Goal: Task Accomplishment & Management: Use online tool/utility

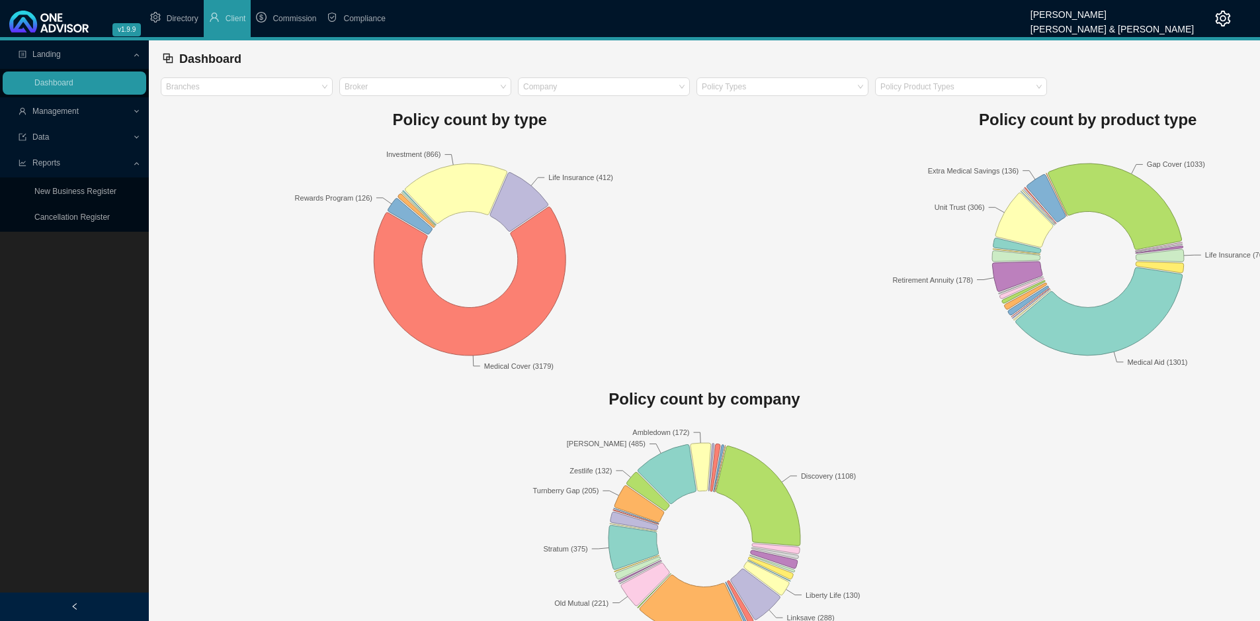
click at [78, 110] on span "Management" at bounding box center [55, 111] width 46 height 9
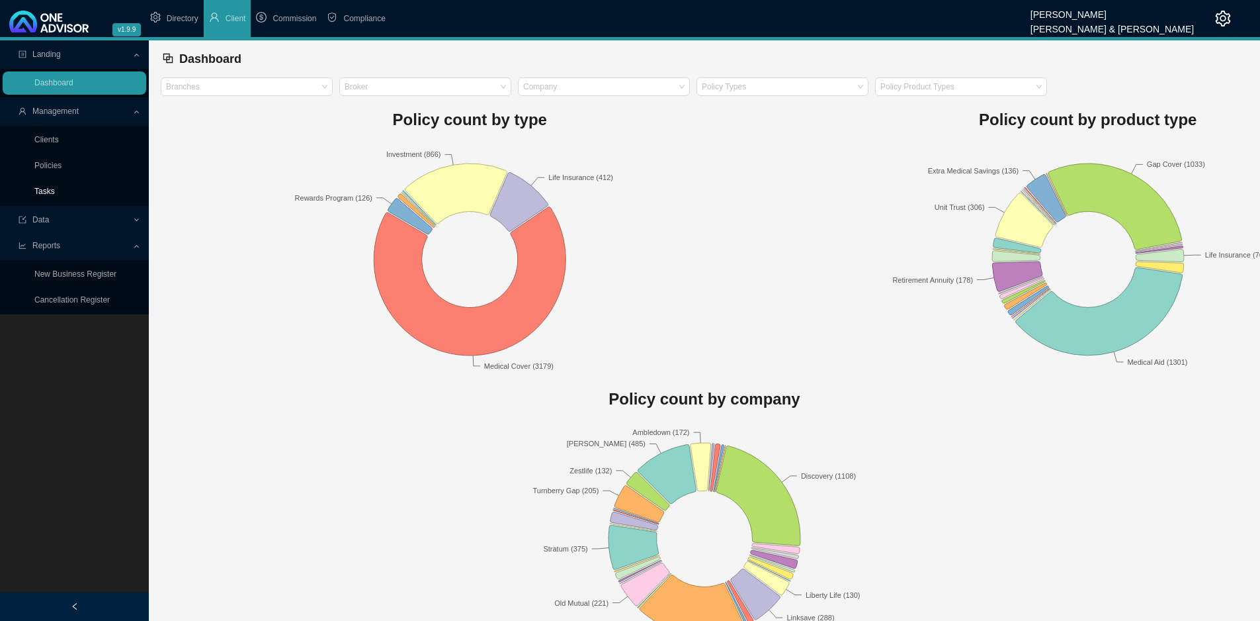
click at [55, 189] on link "Tasks" at bounding box center [44, 191] width 21 height 9
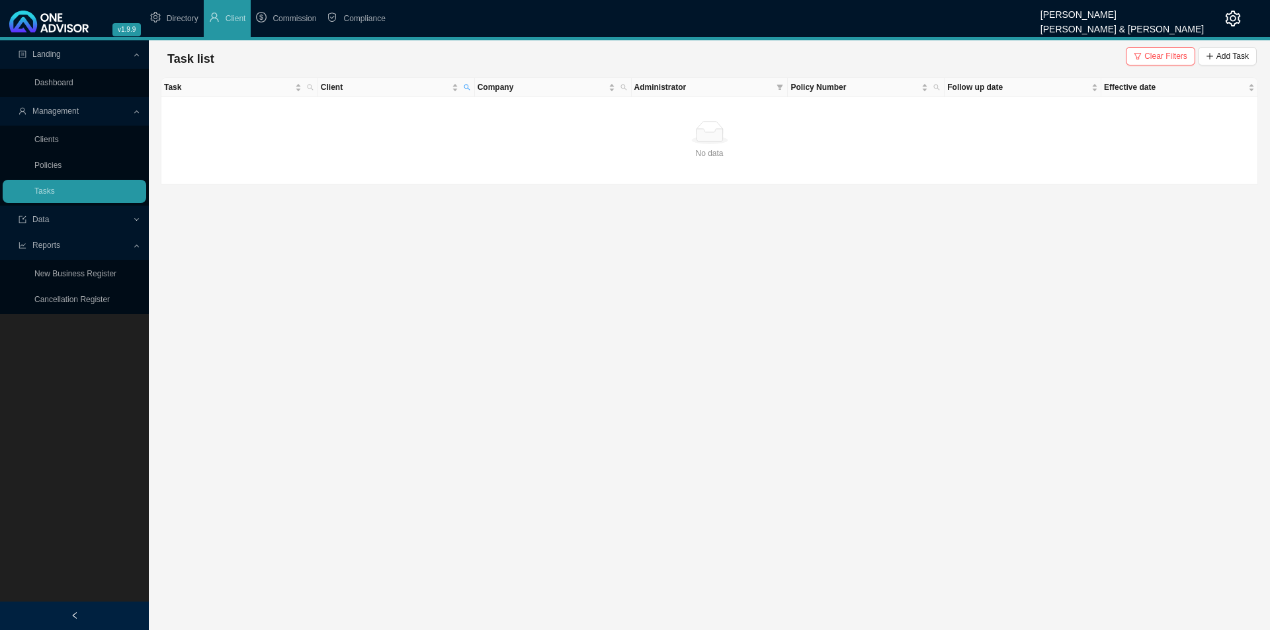
click at [1125, 54] on div "Task list Clear Filters Add Task" at bounding box center [709, 59] width 1095 height 26
click at [1171, 54] on span "Clear Filters" at bounding box center [1165, 56] width 43 height 13
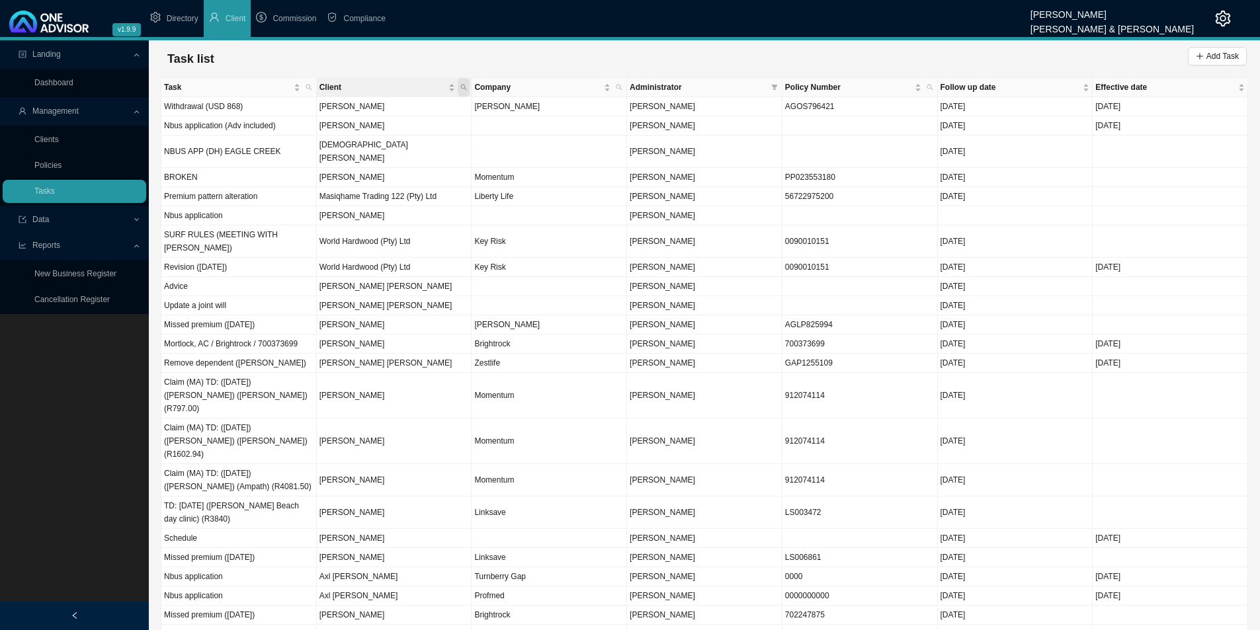
click at [464, 87] on icon "search" at bounding box center [463, 87] width 7 height 7
type input "forder"
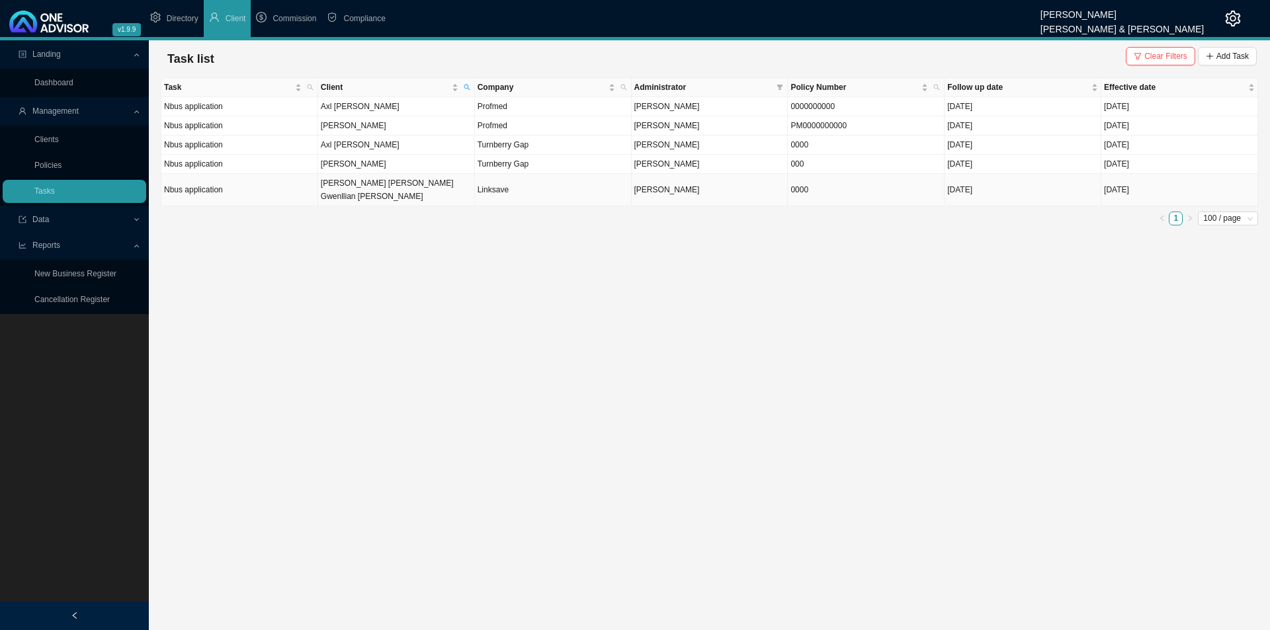
click at [405, 181] on td "[PERSON_NAME] [PERSON_NAME] Gwenllian [PERSON_NAME]" at bounding box center [396, 190] width 157 height 32
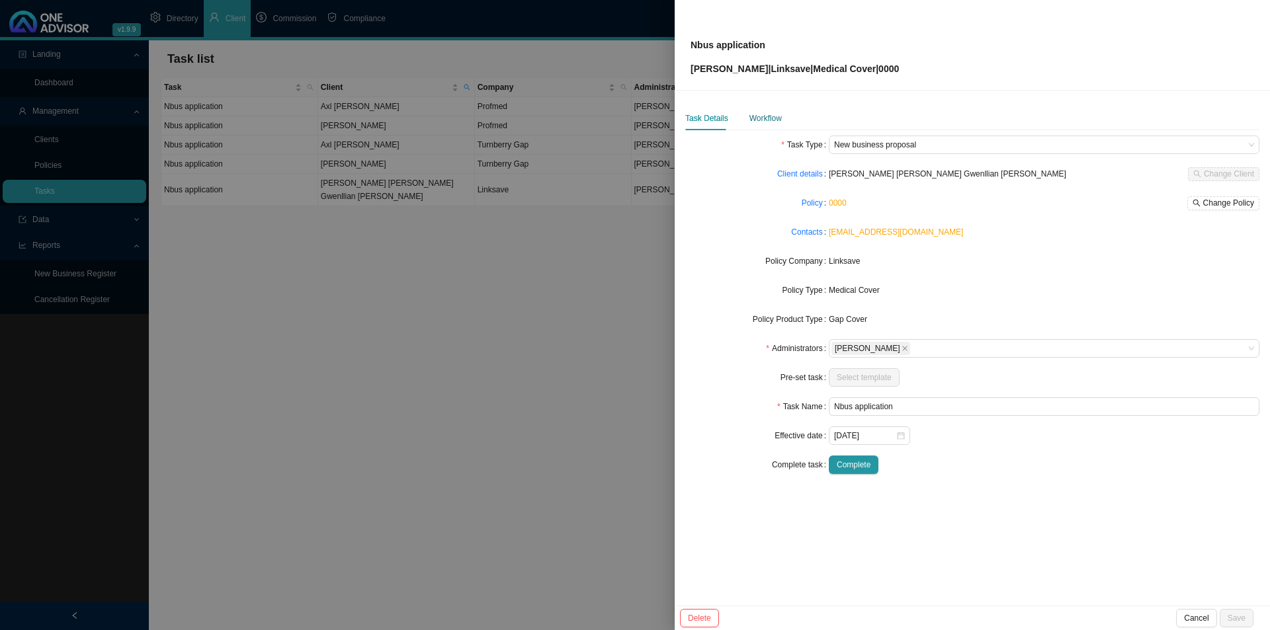
click at [765, 122] on div "Workflow" at bounding box center [766, 118] width 32 height 13
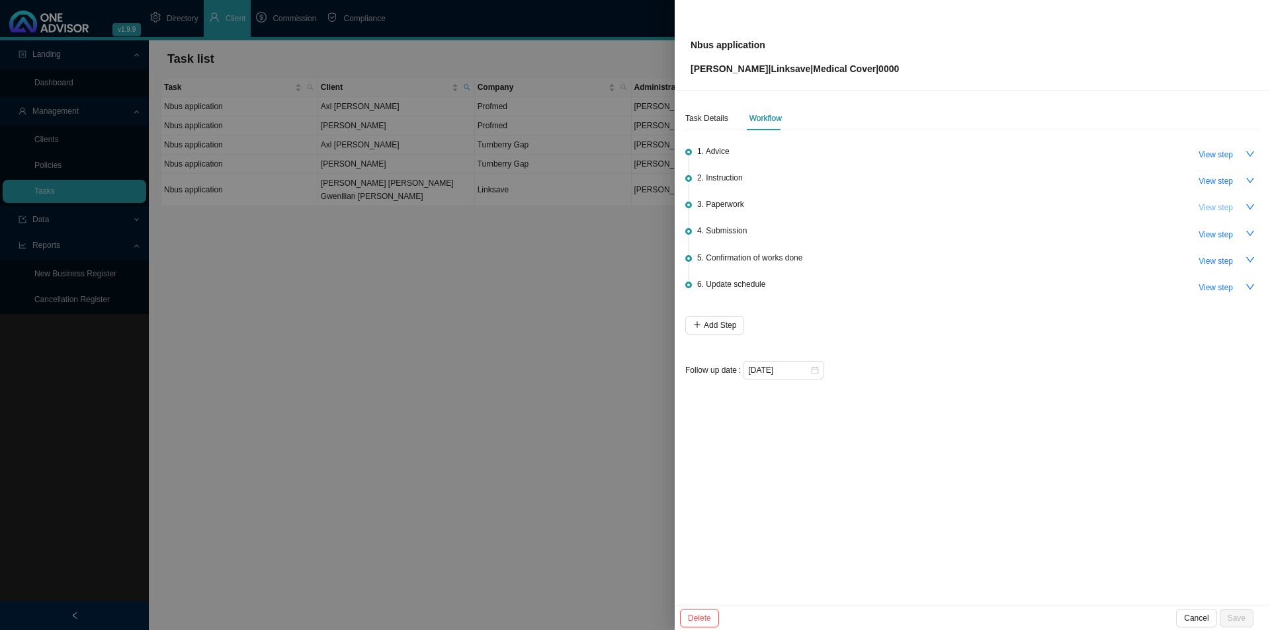
click at [1215, 208] on span "View step" at bounding box center [1216, 207] width 34 height 13
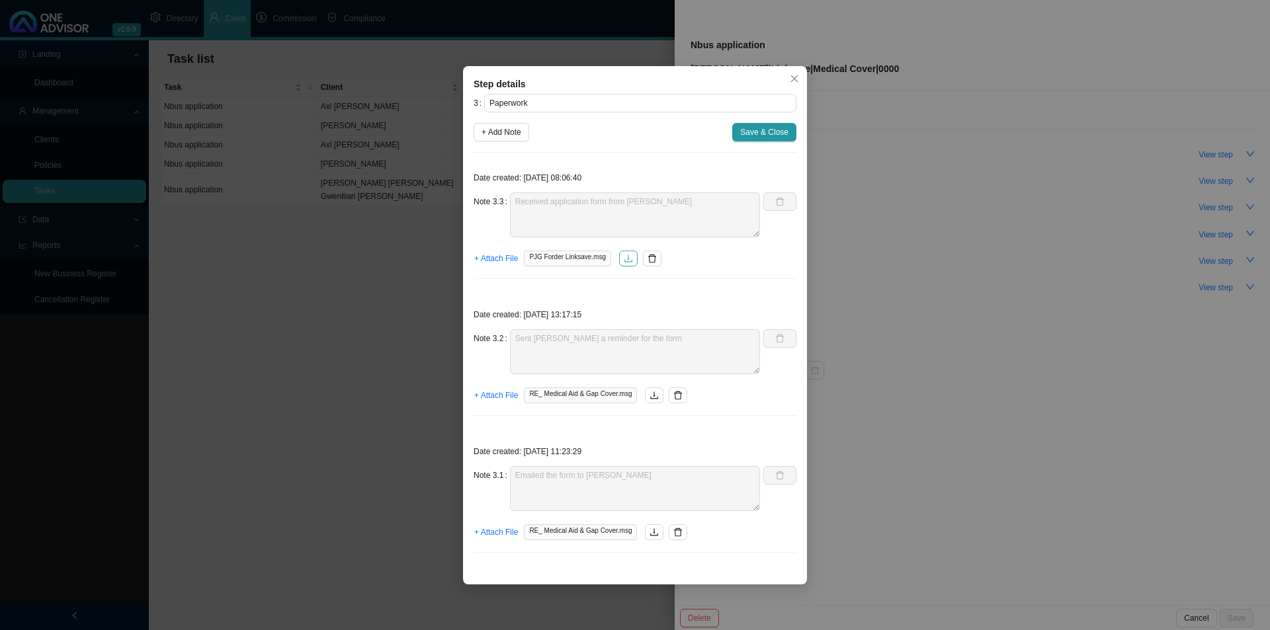
click at [624, 261] on icon "download" at bounding box center [628, 258] width 9 height 9
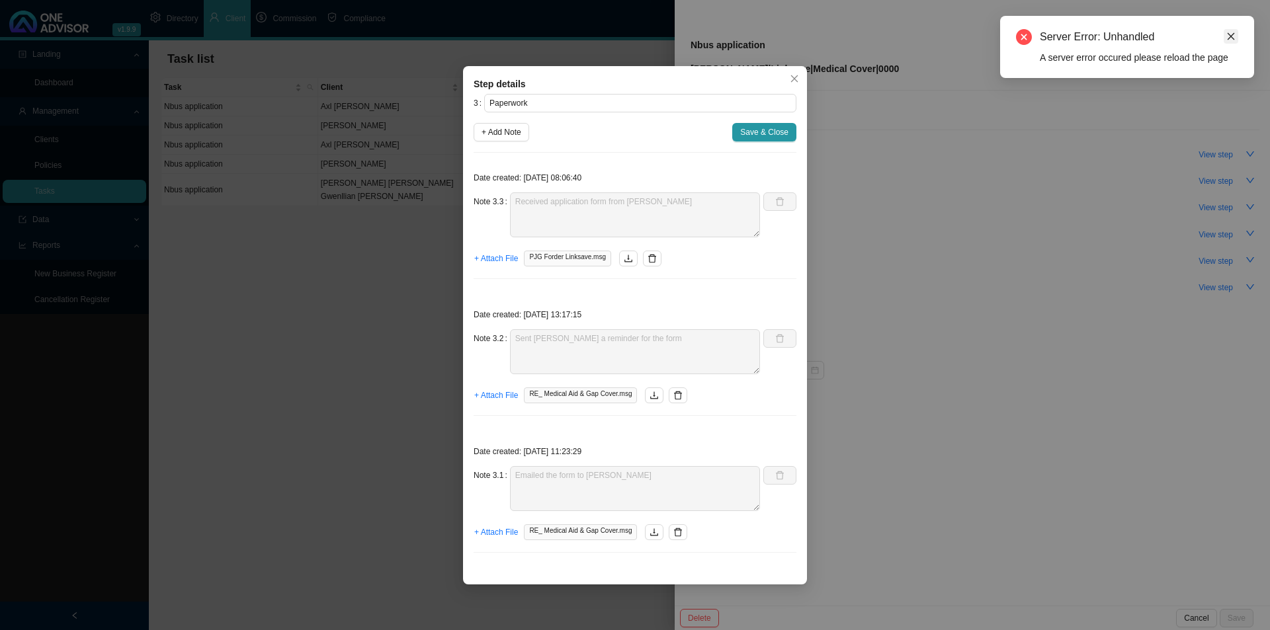
click at [1226, 36] on icon "close" at bounding box center [1230, 36] width 9 height 9
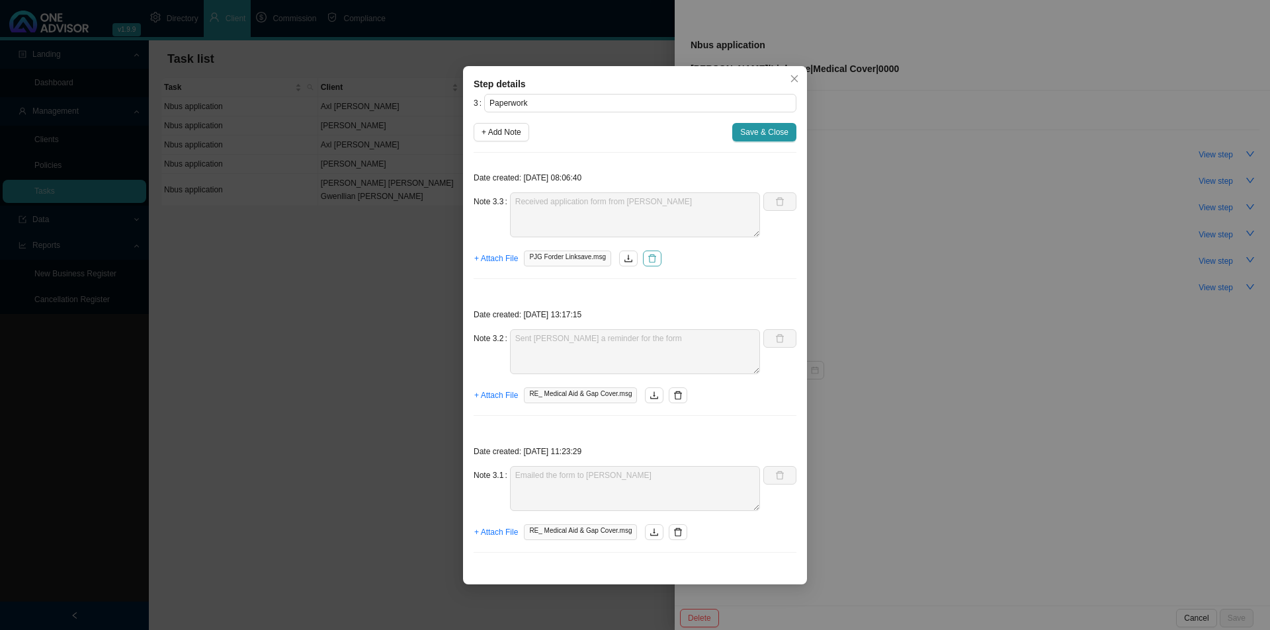
click at [652, 261] on icon "delete" at bounding box center [652, 258] width 9 height 9
click at [761, 130] on span "Save & Close" at bounding box center [764, 132] width 48 height 13
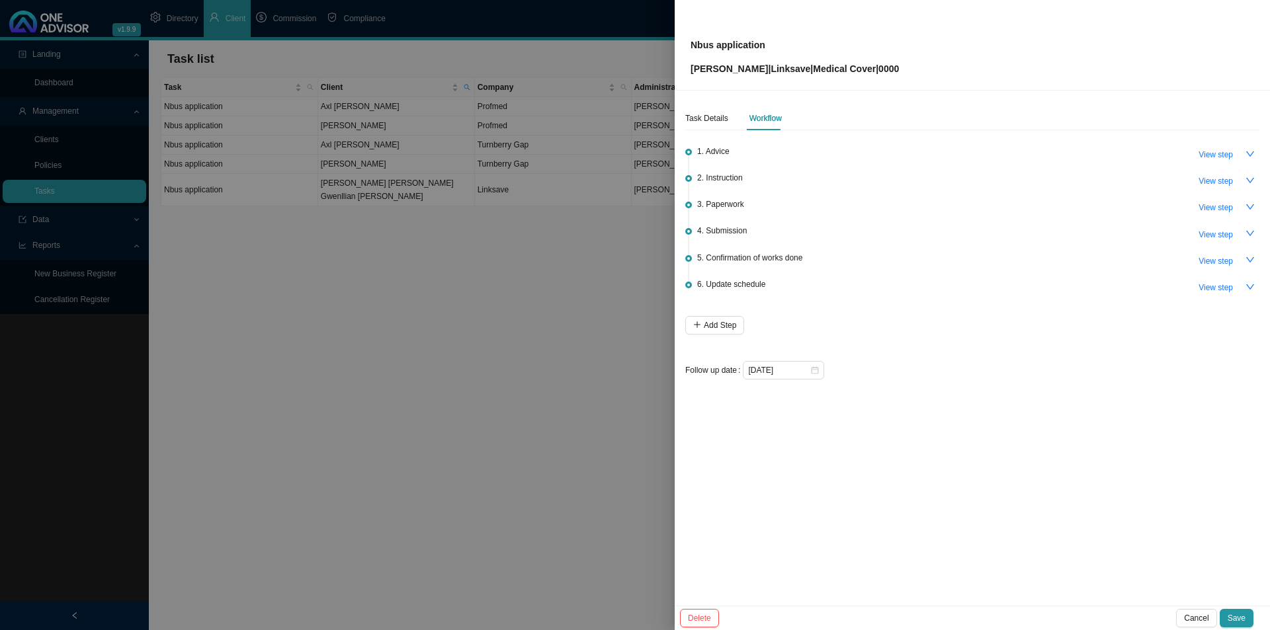
click at [1238, 606] on div "Delete Cancel Save" at bounding box center [972, 618] width 595 height 24
click at [1235, 613] on span "Save" at bounding box center [1237, 618] width 18 height 13
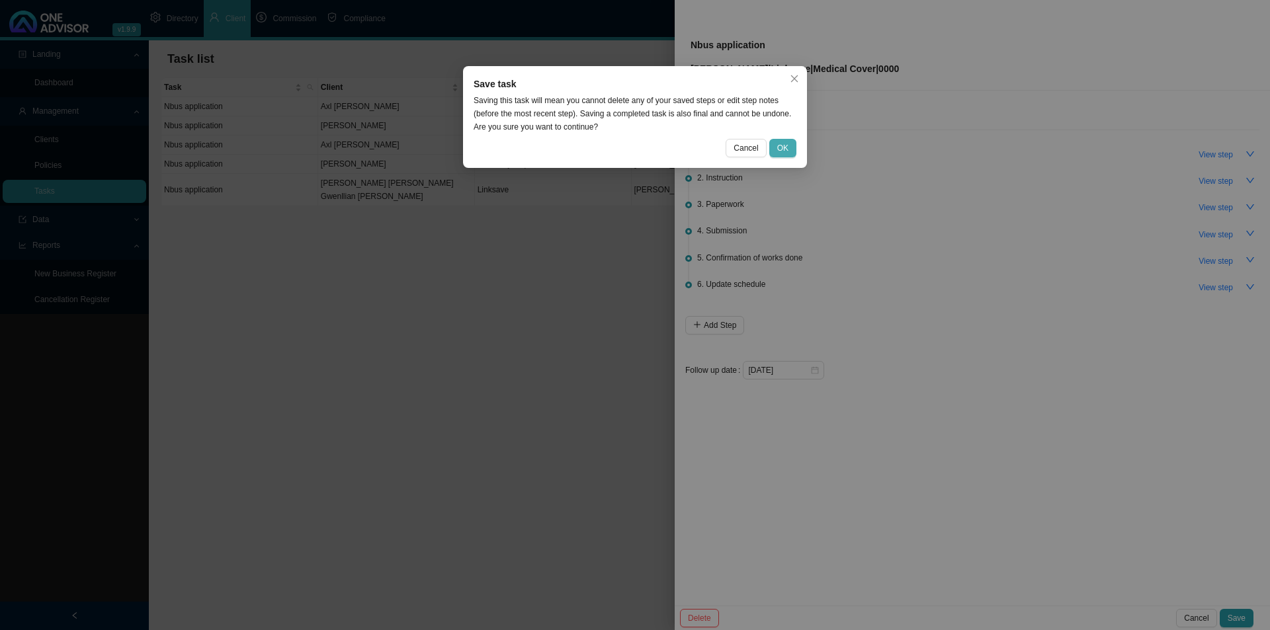
click at [790, 150] on button "OK" at bounding box center [782, 148] width 27 height 19
